Goal: Find specific page/section: Find specific page/section

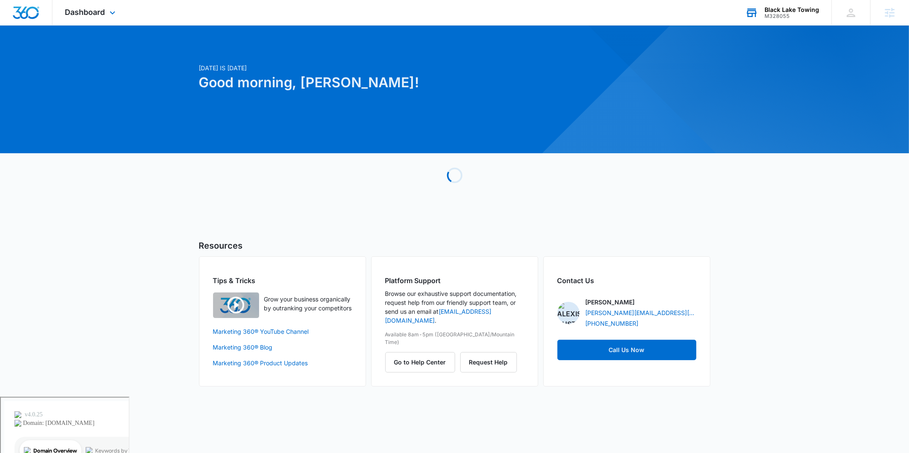
click at [783, 16] on div "M328055" at bounding box center [792, 16] width 55 height 6
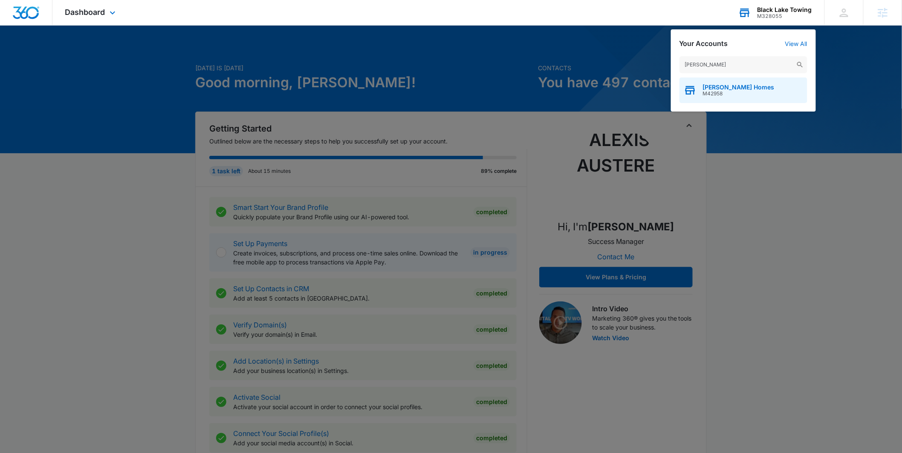
type input "stillwell"
click at [724, 86] on span "Stillwell Homes" at bounding box center [739, 87] width 72 height 7
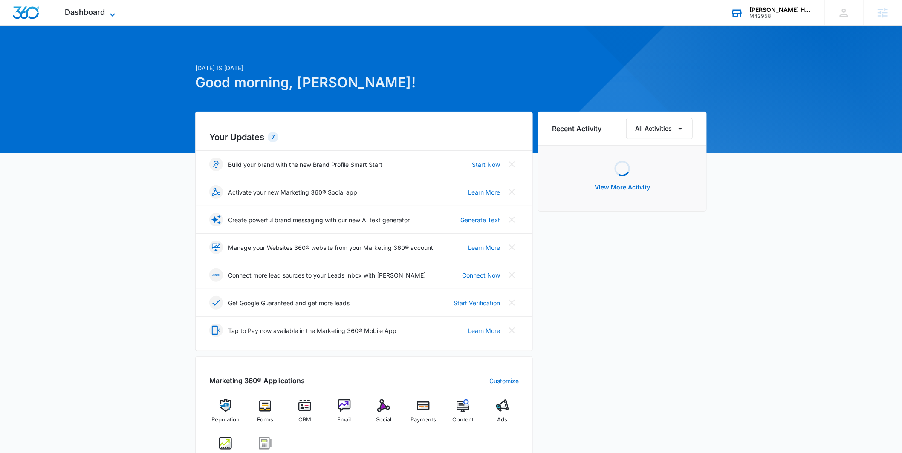
click at [109, 12] on icon at bounding box center [112, 15] width 10 height 10
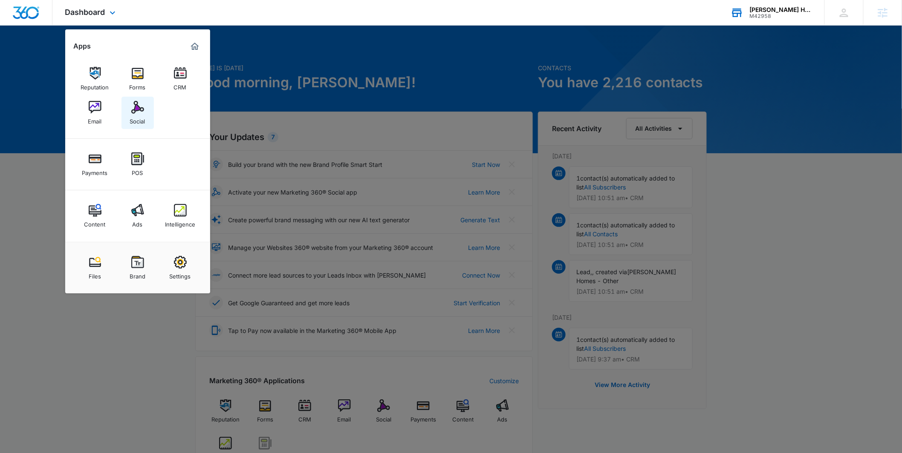
click at [133, 127] on link "Social" at bounding box center [137, 113] width 32 height 32
